Goal: Task Accomplishment & Management: Use online tool/utility

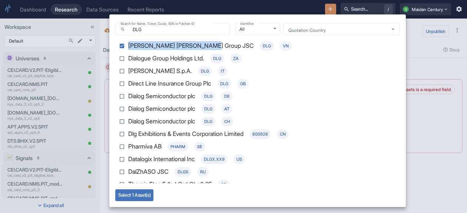
scroll to position [220, 0]
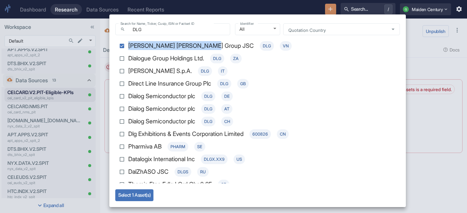
drag, startPoint x: 126, startPoint y: 54, endPoint x: 170, endPoint y: 54, distance: 44.5
click at [170, 54] on label "Dialogue Group Holdings Ltd. DLG ZA" at bounding box center [253, 58] width 274 height 13
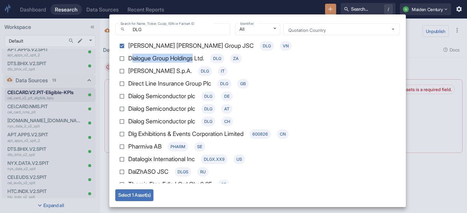
drag, startPoint x: 130, startPoint y: 55, endPoint x: 196, endPoint y: 58, distance: 66.1
click at [196, 58] on p "Dialogue Group Holdings Ltd." at bounding box center [166, 59] width 76 height 10
copy p "ialogue Group Holdings"
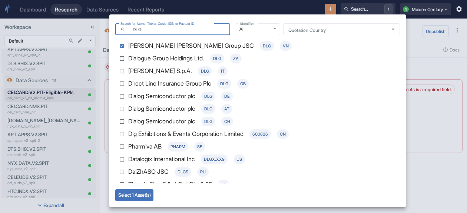
drag, startPoint x: 165, startPoint y: 30, endPoint x: 116, endPoint y: 39, distance: 49.8
click at [116, 39] on div "Search for Name, Ticker, Cusip, ISIN or Factset ID ​ DLG Search for Name, Ticke…" at bounding box center [257, 110] width 297 height 193
paste input "ERICB"
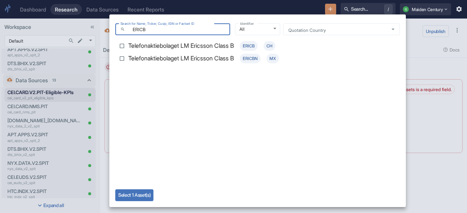
type input "ERICB"
click at [182, 46] on p "Telefonaktiebolaget LM Ericsson Class B" at bounding box center [181, 46] width 106 height 10
click at [128, 46] on input "Telefonaktiebolaget LM Ericsson Class B ERICB CH" at bounding box center [122, 46] width 13 height 13
checkbox input "true"
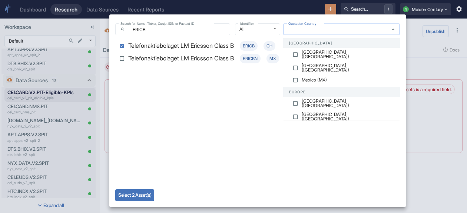
click at [302, 32] on input "Quotation Country" at bounding box center [334, 29] width 98 height 6
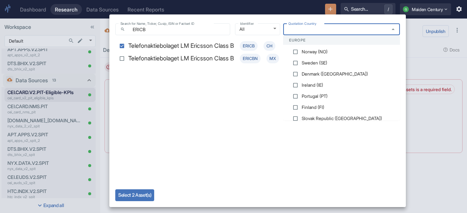
scroll to position [0, 0]
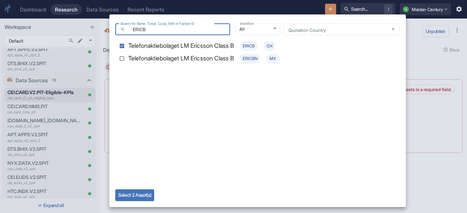
drag, startPoint x: 171, startPoint y: 30, endPoint x: 136, endPoint y: 22, distance: 34.9
click at [134, 20] on div "Search for Name, Ticker, Cusip, ISIN or Factset ID ​ ERICB Search for Name, Tic…" at bounding box center [257, 110] width 297 height 193
paste input "Telefonaktiebolaget"
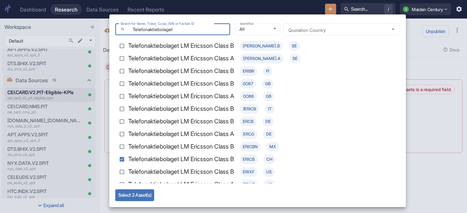
type input "Telefonaktiebolaget"
click at [215, 46] on p "Telefonaktiebolaget LM Ericsson Class B" at bounding box center [181, 46] width 106 height 10
click at [128, 46] on input "Telefonaktiebolaget LM Ericsson Class B [PERSON_NAME].B SE" at bounding box center [122, 46] width 13 height 13
checkbox input "true"
click at [198, 27] on input "Telefonaktiebolaget" at bounding box center [179, 29] width 102 height 9
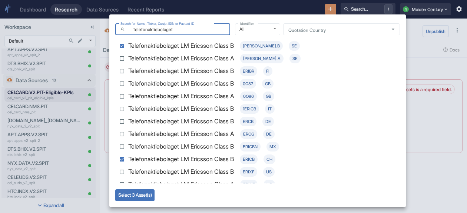
drag, startPoint x: 197, startPoint y: 27, endPoint x: 110, endPoint y: 29, distance: 87.5
click at [110, 29] on div "Search for Name, Ticker, Cusip, ISIN or Factset ID ​ Telefonaktiebolaget Search…" at bounding box center [257, 110] width 297 height 193
paste input "Finnair"
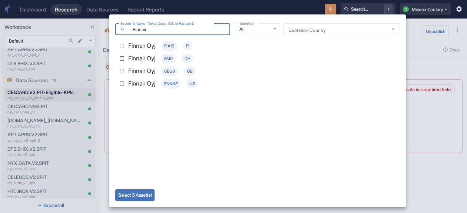
drag, startPoint x: 185, startPoint y: 30, endPoint x: 108, endPoint y: 28, distance: 76.4
click at [108, 28] on div "Search for Name, Ticker, Cusip, ISIN or Factset ID ​ Finnair Search for Name, T…" at bounding box center [233, 106] width 467 height 213
paste input "LN GB"
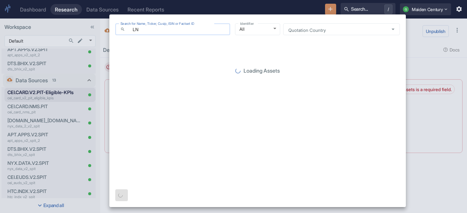
type input "L"
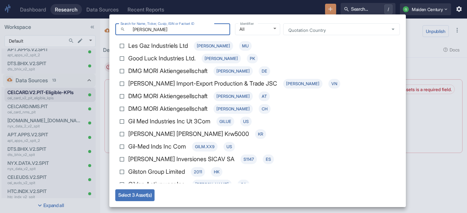
drag, startPoint x: 158, startPoint y: 28, endPoint x: 124, endPoint y: 26, distance: 33.8
click at [125, 27] on div "​ [PERSON_NAME] Search for Name, Ticker, Cusip, ISIN or Factset ID" at bounding box center [172, 29] width 115 height 12
paste input "ildan"
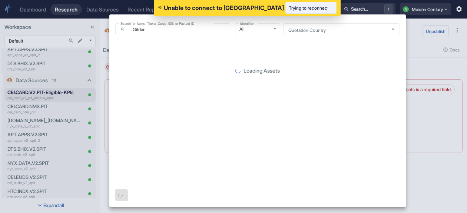
click at [289, 10] on span "Trying to reconnect ..." at bounding box center [311, 8] width 44 height 8
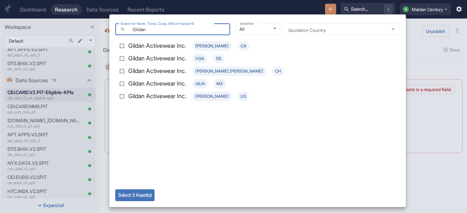
drag, startPoint x: 162, startPoint y: 31, endPoint x: 68, endPoint y: 33, distance: 93.8
click at [68, 33] on div "Search for Name, Ticker, Cusip, ISIN or Factset ID ​ Gildan Search for Name, Ti…" at bounding box center [233, 106] width 467 height 213
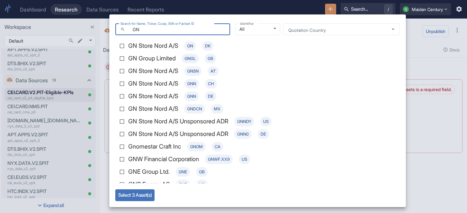
type input "G"
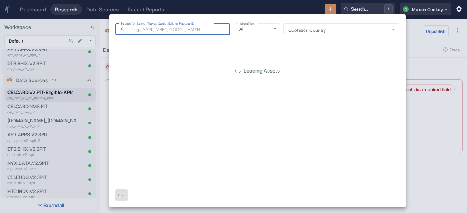
paste input "GRGD"
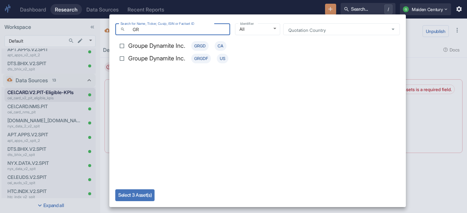
type input "G"
paste input "HUSQA"
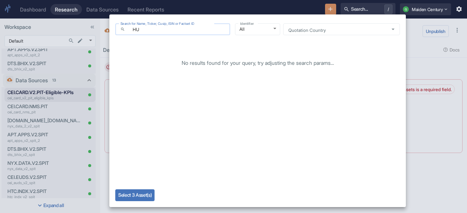
type input "H"
paste input "Husqvarna"
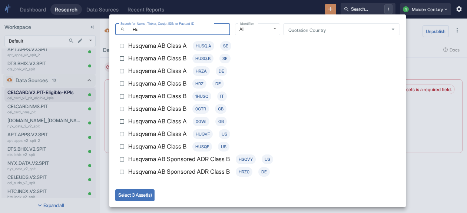
type input "H"
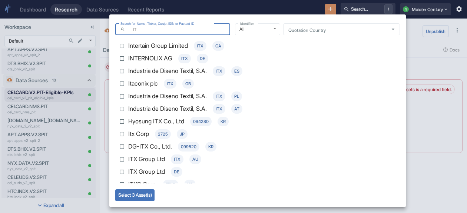
type input "I"
paste input "Industria De Diseno"
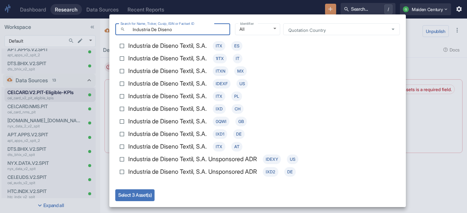
drag, startPoint x: 185, startPoint y: 32, endPoint x: 114, endPoint y: 25, distance: 71.5
click at [114, 25] on div "Search for Name, Ticker, Cusip, ISIN or Factset ID ​ Industria De Diseno Search…" at bounding box center [172, 27] width 120 height 15
paste input "JDE Peet's"
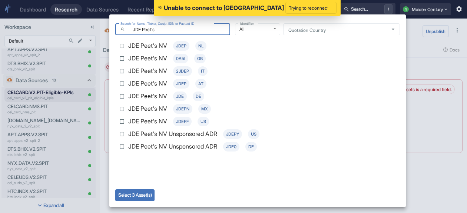
drag, startPoint x: 186, startPoint y: 29, endPoint x: 94, endPoint y: 23, distance: 92.2
click at [94, 23] on div "Search for Name, Ticker, Cusip, ISIN or Factset ID ​ JDE Peet's Search for Name…" at bounding box center [233, 106] width 467 height 213
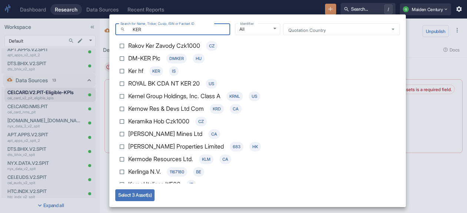
drag, startPoint x: 168, startPoint y: 32, endPoint x: 63, endPoint y: 37, distance: 105.4
click at [63, 37] on div "Search for Name, Ticker, Cusip, ISIN or Factset ID ​ KER Search for Name, Ticke…" at bounding box center [233, 106] width 467 height 213
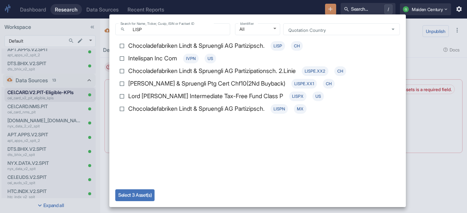
drag, startPoint x: 271, startPoint y: 163, endPoint x: 158, endPoint y: 63, distance: 152.1
click at [271, 163] on div "Chocoladefabriken Lindt & Spruengli AG Partizipsch. LISP CH Intelispan Inc Com …" at bounding box center [257, 112] width 285 height 154
click at [167, 33] on input "LISP" at bounding box center [179, 29] width 102 height 9
drag, startPoint x: 271, startPoint y: 163, endPoint x: 276, endPoint y: 90, distance: 73.6
click at [271, 162] on div "Chocoladefabriken Lindt & Spruengli AG Partizipsch. LISP CH Intelispan Inc Com …" at bounding box center [257, 112] width 285 height 154
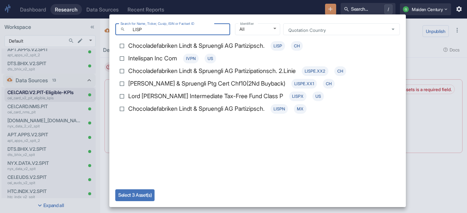
drag, startPoint x: 133, startPoint y: 23, endPoint x: 103, endPoint y: 19, distance: 30.7
click at [103, 19] on div "Search for Name, Ticker, Cusip, ISIN or Factset ID ​ LISP Search for Name, Tick…" at bounding box center [233, 106] width 467 height 213
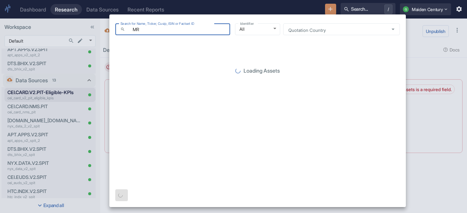
type input "M"
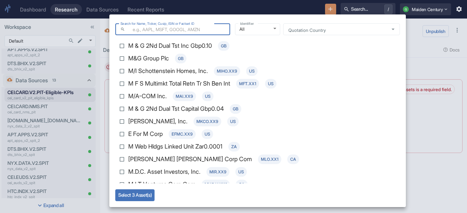
paste input "BYXW419"
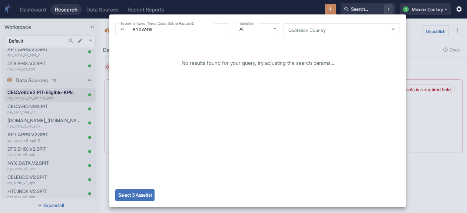
drag, startPoint x: 168, startPoint y: 24, endPoint x: 163, endPoint y: 26, distance: 5.8
click at [163, 26] on label "Search for Name, Ticker, Cusip, ISIN or Factset ID" at bounding box center [157, 23] width 74 height 5
click at [163, 26] on input "BYXW419" at bounding box center [179, 29] width 102 height 9
drag, startPoint x: 164, startPoint y: 29, endPoint x: 106, endPoint y: 21, distance: 58.4
click at [106, 21] on div "Search for Name, Ticker, Cusip, ISIN or Factset ID ​ BYXW419 Search for Name, T…" at bounding box center [233, 106] width 467 height 213
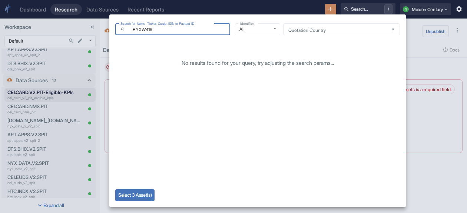
paste input "ZAE000200457"
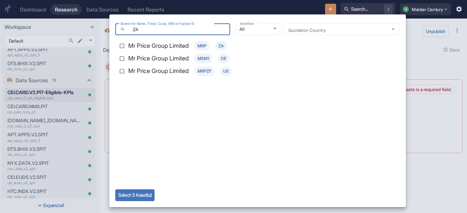
type input "Z"
paste input "NATU3"
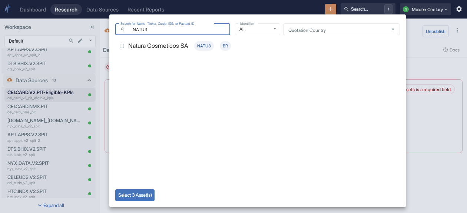
drag, startPoint x: 217, startPoint y: 29, endPoint x: 104, endPoint y: 25, distance: 112.8
click at [104, 25] on div "Search for Name, Ticker, Cusip, ISIN or Factset ID ​ NATU3 Search for Name, Tic…" at bounding box center [233, 106] width 467 height 213
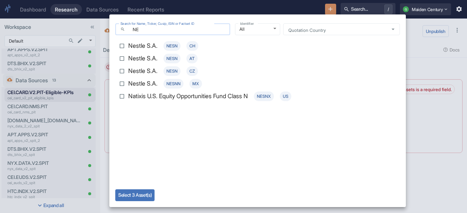
type input "N"
paste input "PNDORA"
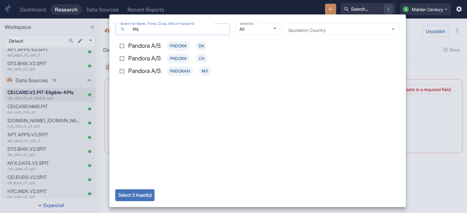
type input "P"
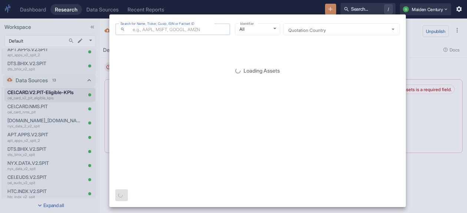
paste input "PUIG"
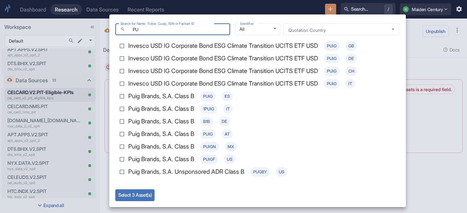
type input "P"
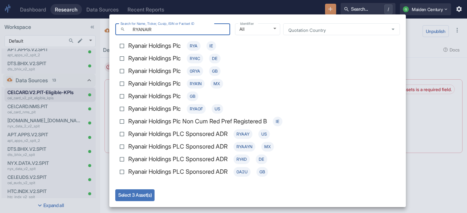
drag, startPoint x: 187, startPoint y: 26, endPoint x: 101, endPoint y: -5, distance: 91.5
click at [101, 0] on html "Dashboard Research Data Sources Recent Reports Search... / Q Maiden Century Wor…" at bounding box center [233, 106] width 467 height 213
paste input "IE00BYTBXV33"
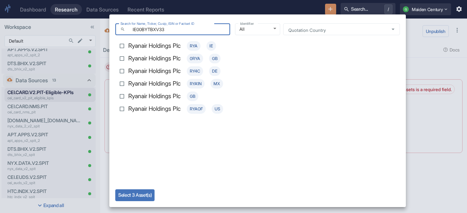
drag, startPoint x: 188, startPoint y: 26, endPoint x: 118, endPoint y: 9, distance: 72.8
click at [118, 9] on div "Search for Name, Ticker, Cusip, ISIN or Factset ID ​ IE00BYTBXV33 Search for Na…" at bounding box center [233, 106] width 467 height 213
paste input "TRATHYAO91M5"
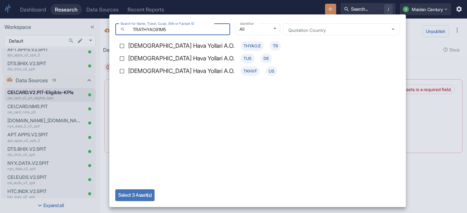
drag, startPoint x: 163, startPoint y: 23, endPoint x: 90, endPoint y: 0, distance: 76.6
click at [90, 0] on div "Search for Name, Ticker, Cusip, ISIN or Factset ID ​ TRATHYAO91M5 Search for Na…" at bounding box center [233, 106] width 467 height 213
paste input "KR7020560009"
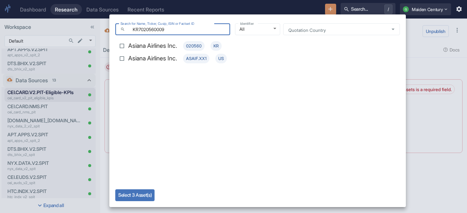
drag, startPoint x: 190, startPoint y: 29, endPoint x: 98, endPoint y: -5, distance: 97.8
click at [98, 0] on html "Dashboard Research Data Sources Recent Reports Search... / Q Maiden Century Wor…" at bounding box center [233, 106] width 467 height 213
paste input "66570003"
type input "K"
paste input "CNE1000047B9"
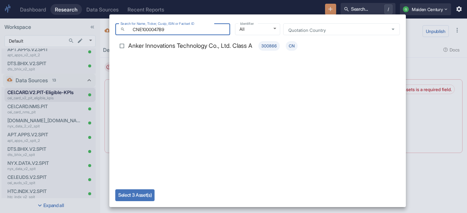
drag, startPoint x: 188, startPoint y: 29, endPoint x: 90, endPoint y: 17, distance: 98.9
click at [90, 17] on div "Search for Name, Ticker, Cusip, ISIN or Factset ID ​ CNE1000047B9 Search for Na…" at bounding box center [233, 106] width 467 height 213
paste input "JP3718800000"
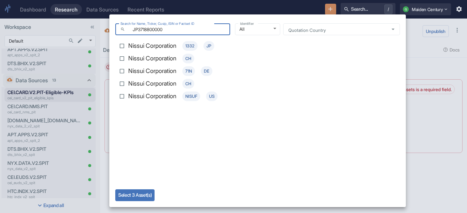
type input "JP3718800000"
